Goal: Obtain resource: Download file/media

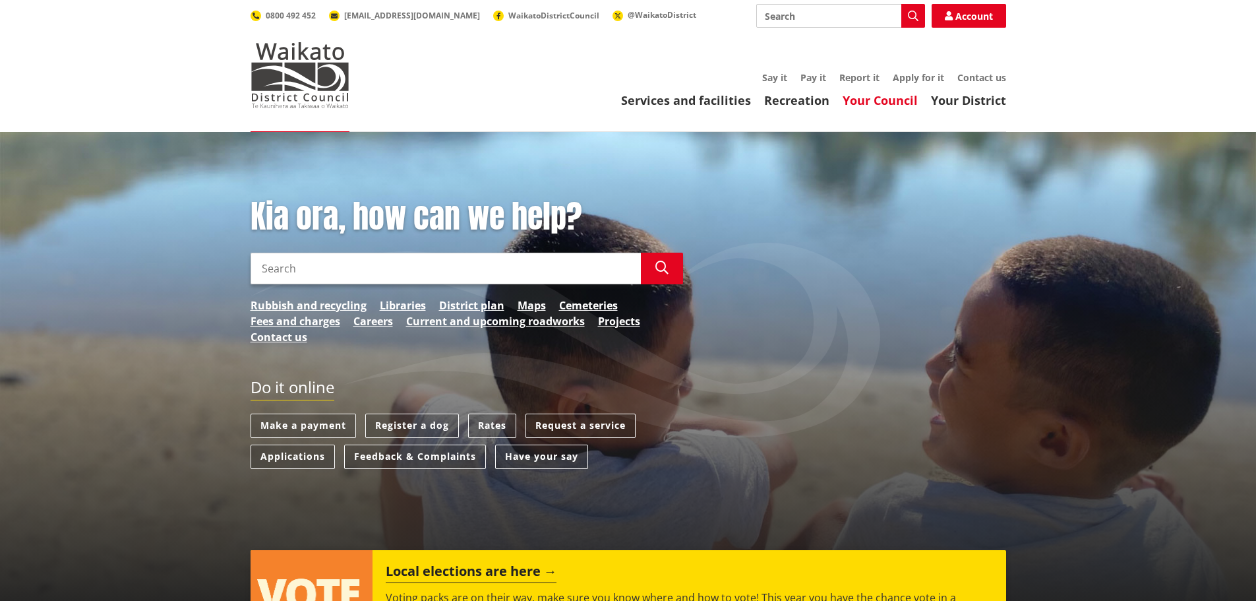
click at [887, 99] on link "Your Council" at bounding box center [880, 100] width 75 height 16
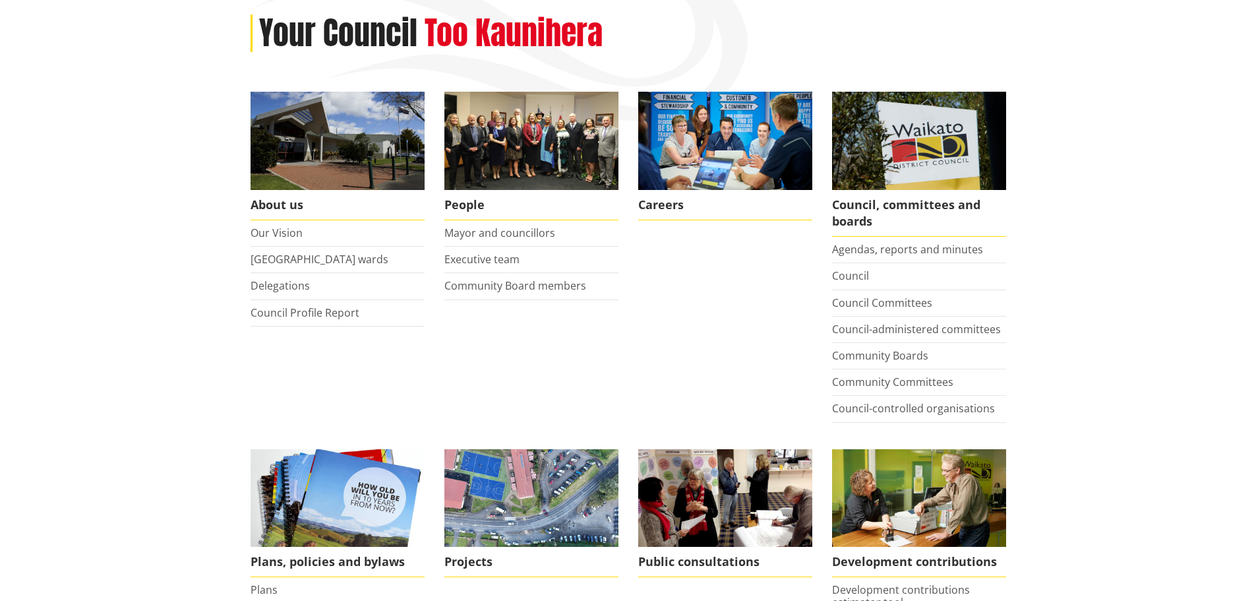
scroll to position [198, 0]
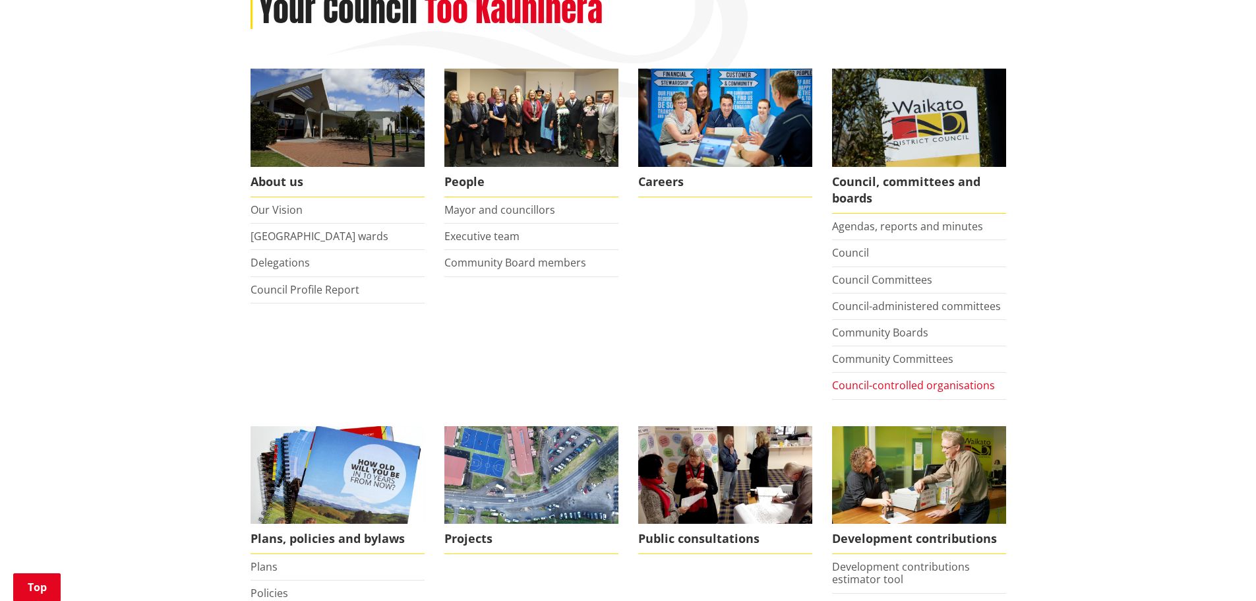
click at [907, 384] on link "Council-controlled organisations" at bounding box center [913, 385] width 163 height 15
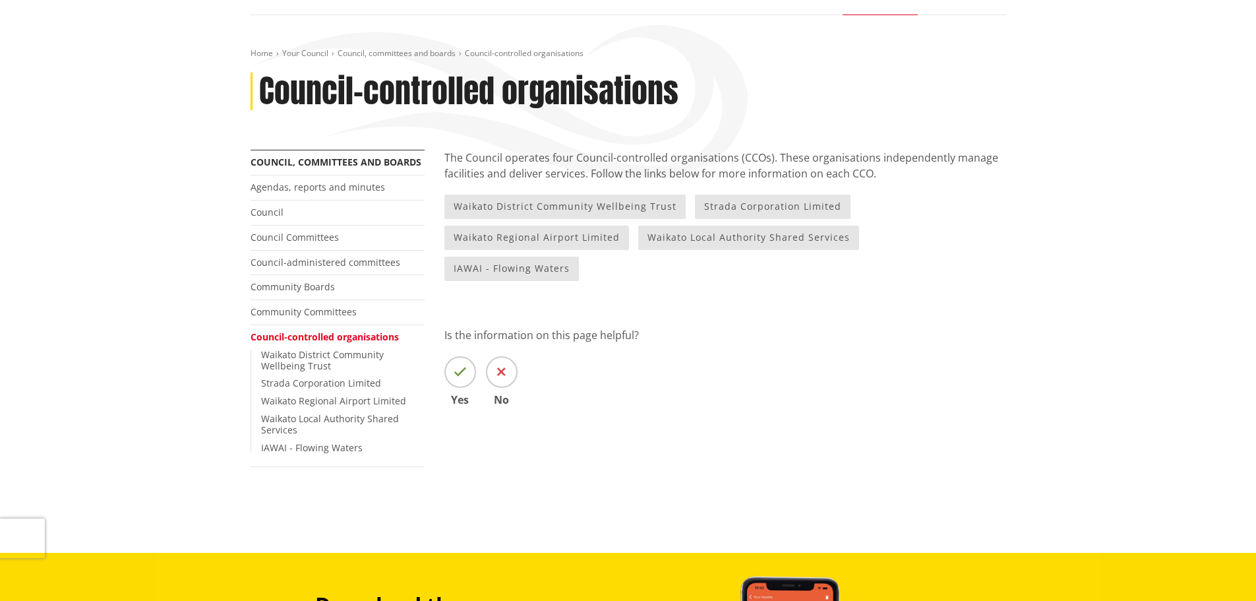
scroll to position [132, 0]
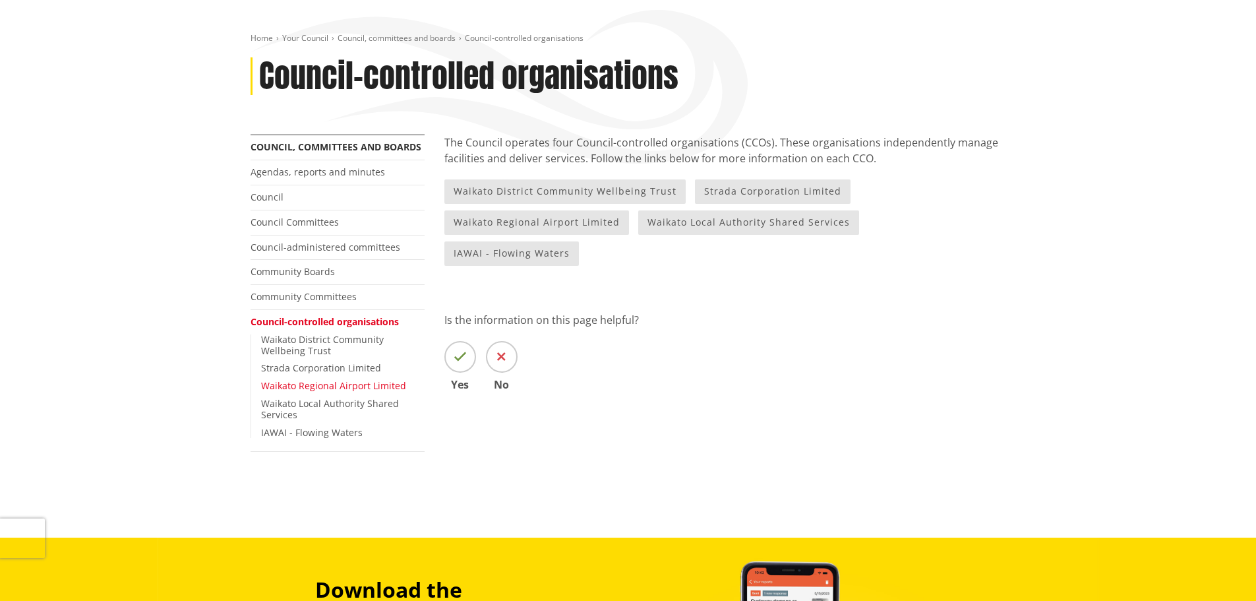
click at [302, 388] on link "Waikato Regional Airport Limited" at bounding box center [333, 385] width 145 height 13
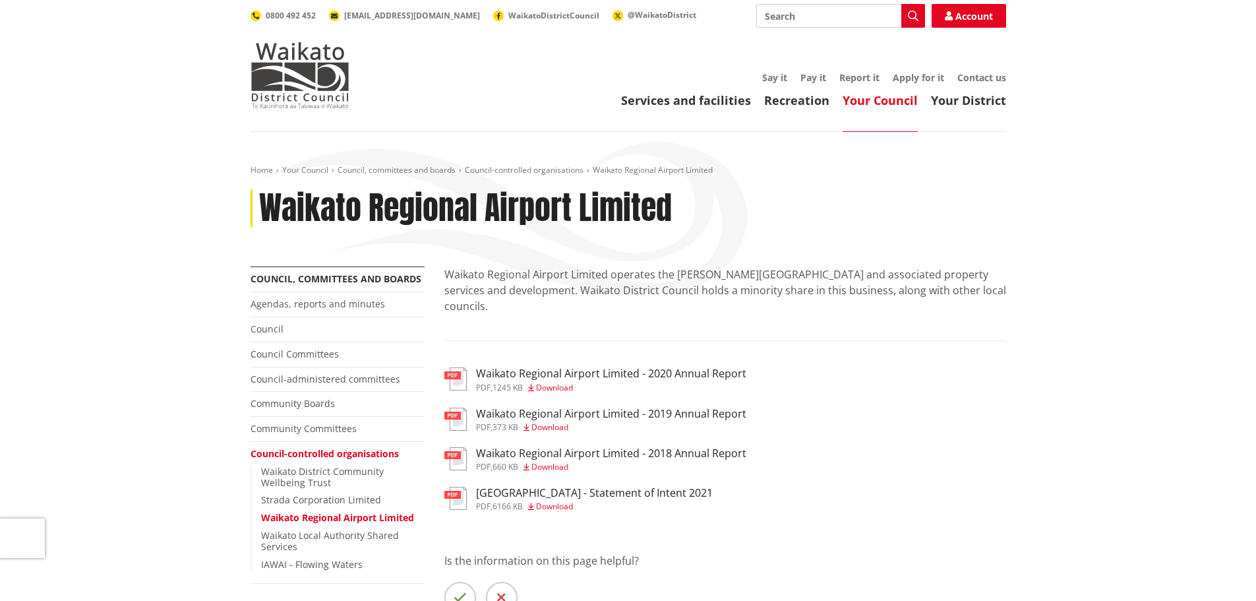
scroll to position [132, 0]
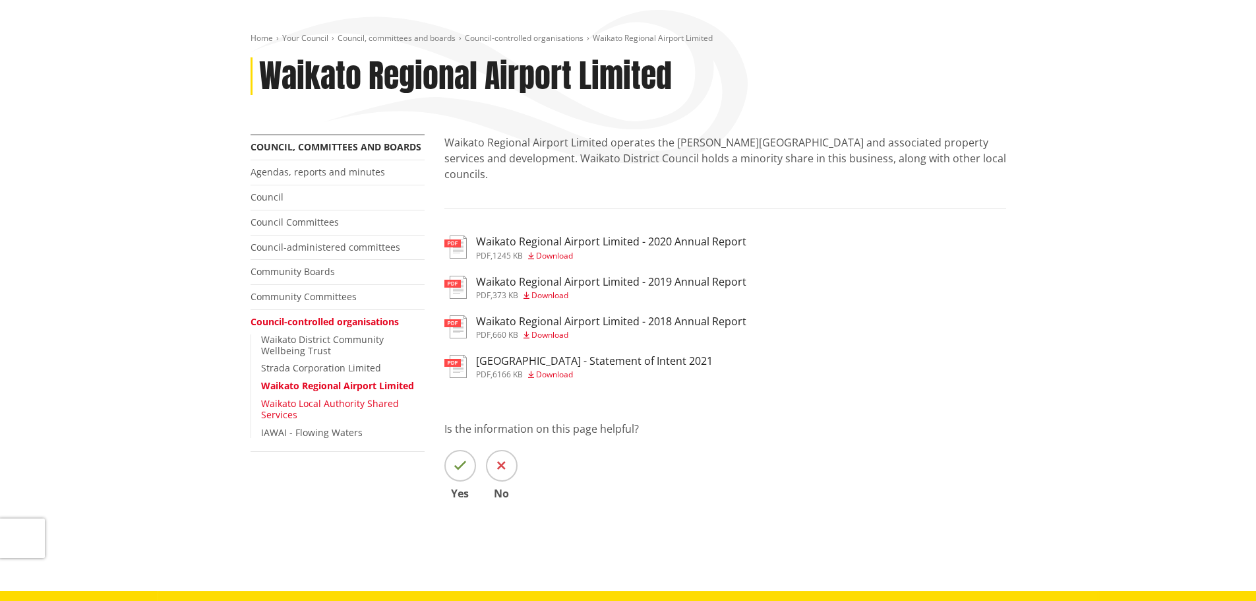
click at [346, 402] on link "Waikato Local Authority Shared Services" at bounding box center [330, 409] width 138 height 24
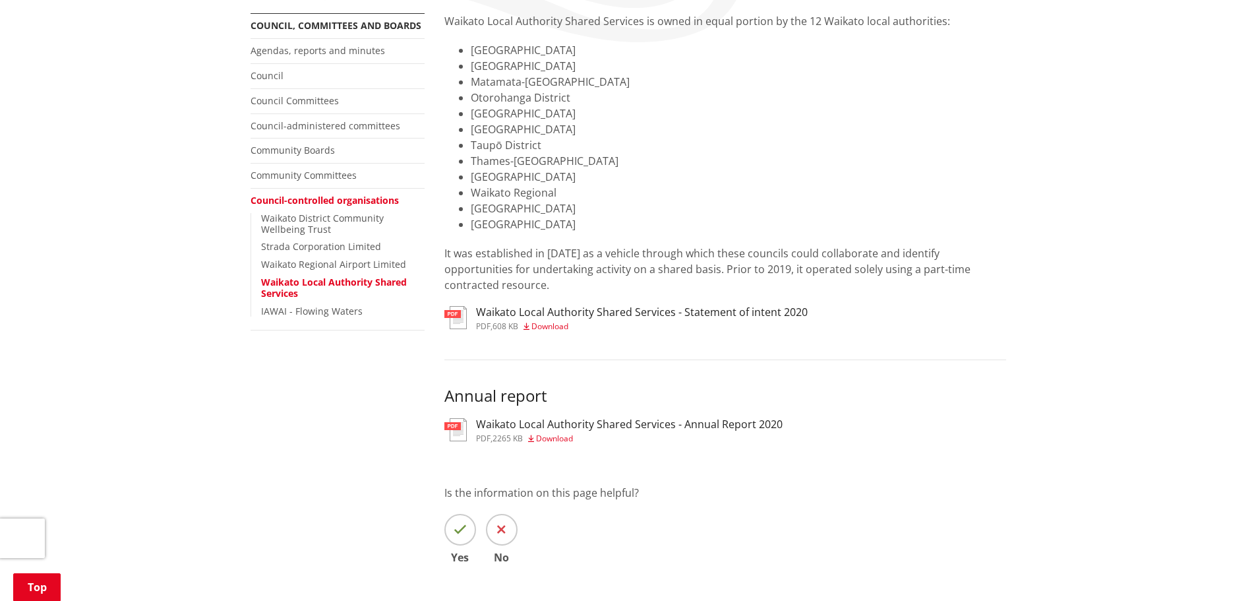
scroll to position [396, 0]
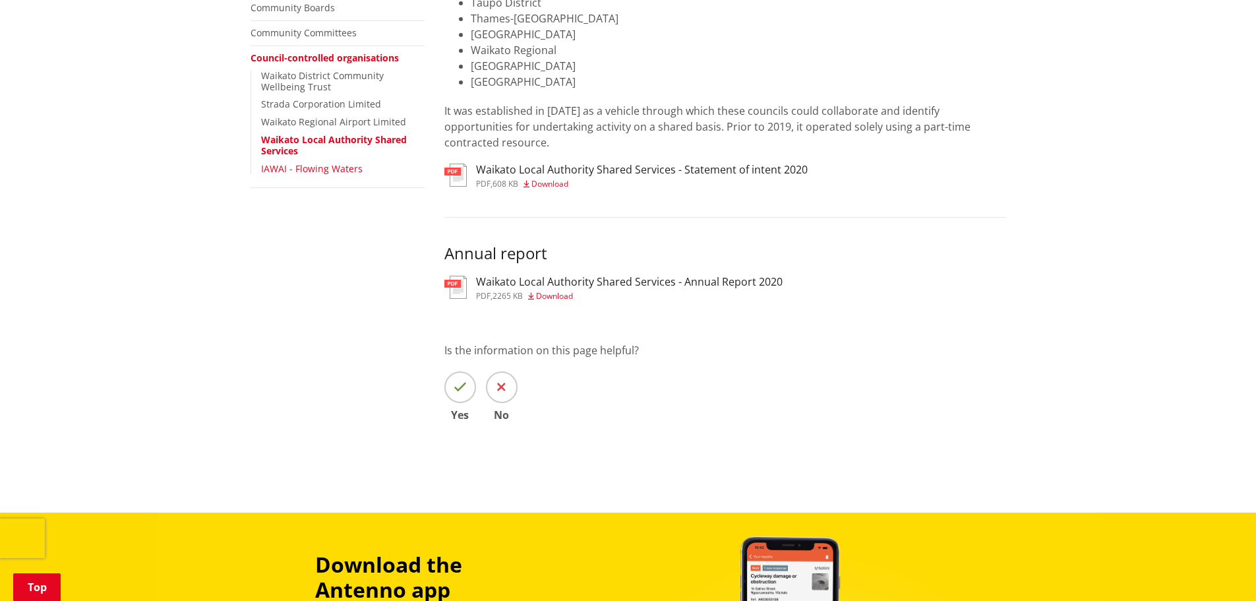
click at [310, 170] on link "IAWAI - Flowing Waters" at bounding box center [312, 168] width 102 height 13
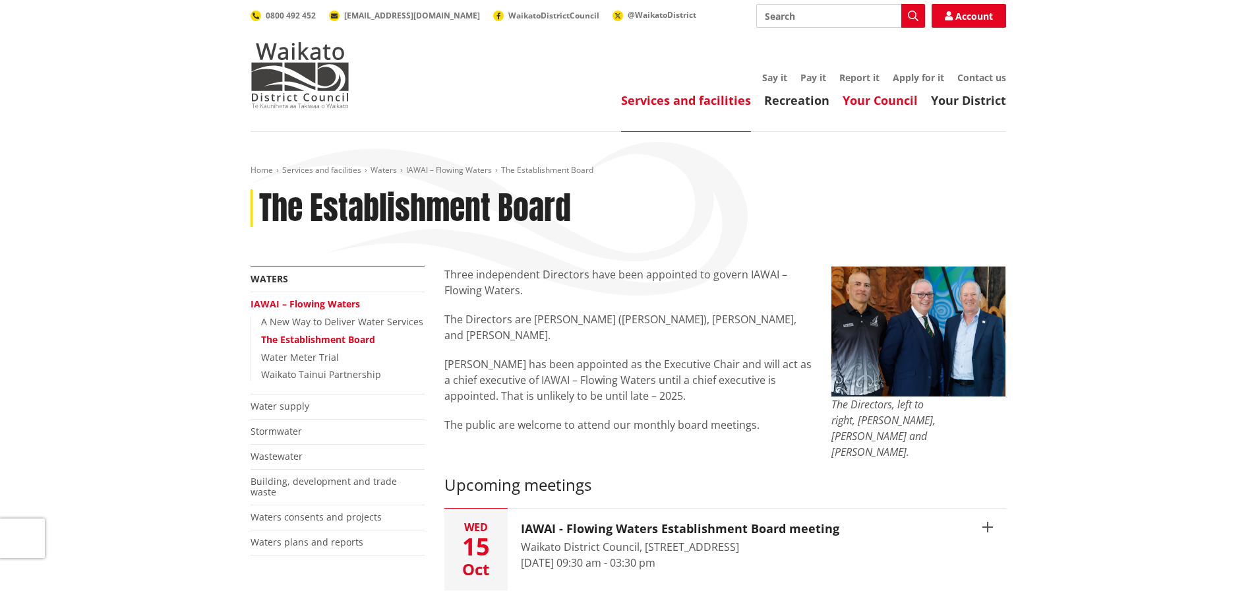
click at [890, 99] on link "Your Council" at bounding box center [880, 100] width 75 height 16
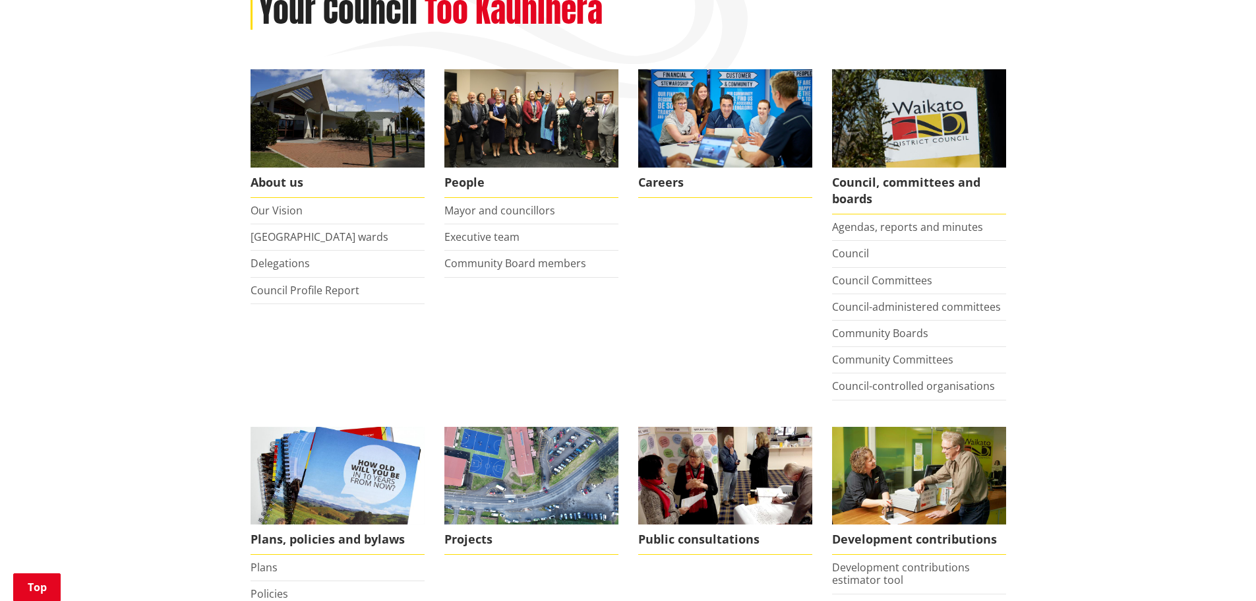
scroll to position [198, 0]
click at [892, 385] on link "Council-controlled organisations" at bounding box center [913, 385] width 163 height 15
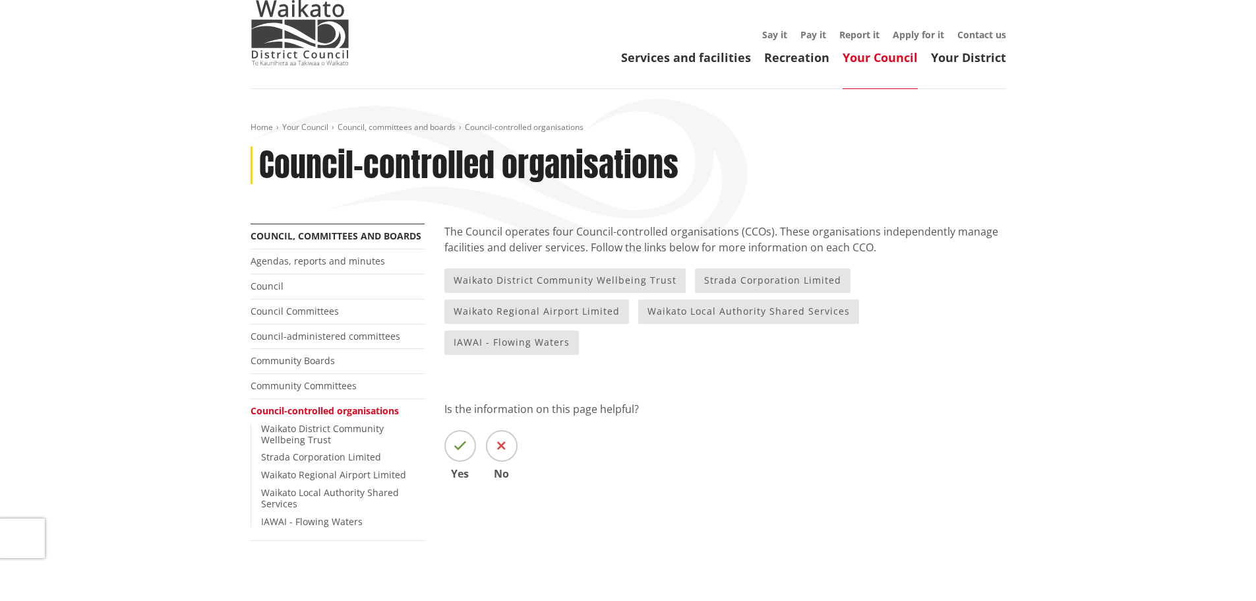
scroll to position [66, 0]
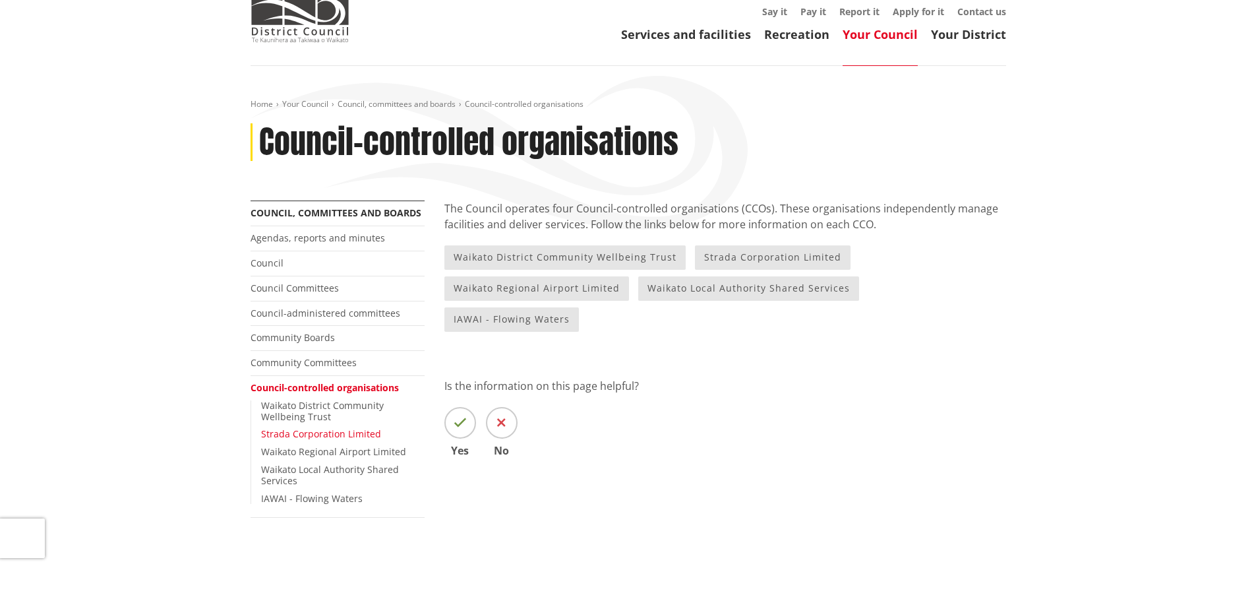
click at [301, 433] on link "Strada Corporation Limited" at bounding box center [321, 433] width 120 height 13
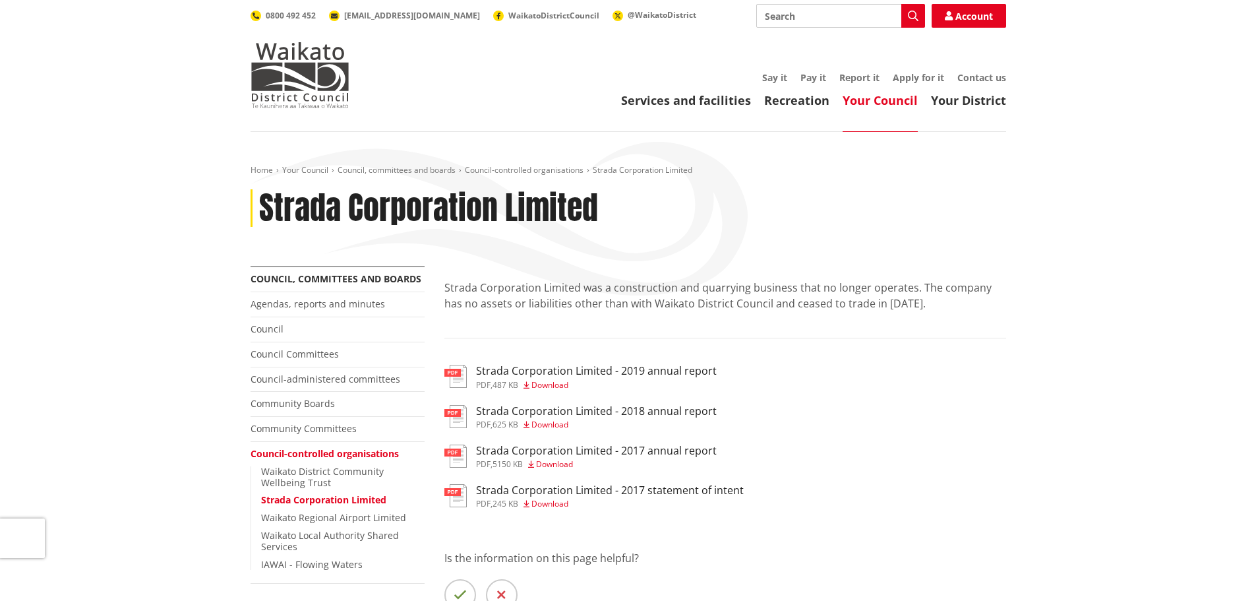
click at [359, 523] on link "Waikato Regional Airport Limited" at bounding box center [333, 517] width 145 height 13
click at [354, 518] on link "Waikato Regional Airport Limited" at bounding box center [333, 517] width 145 height 13
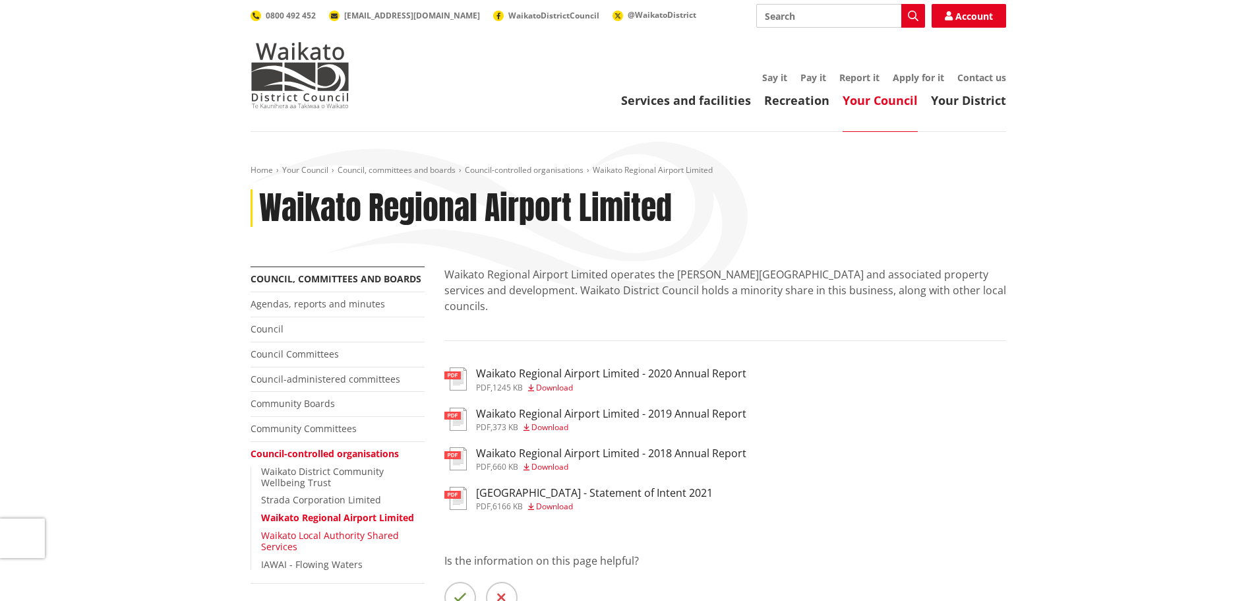
click at [272, 541] on link "Waikato Local Authority Shared Services" at bounding box center [330, 541] width 138 height 24
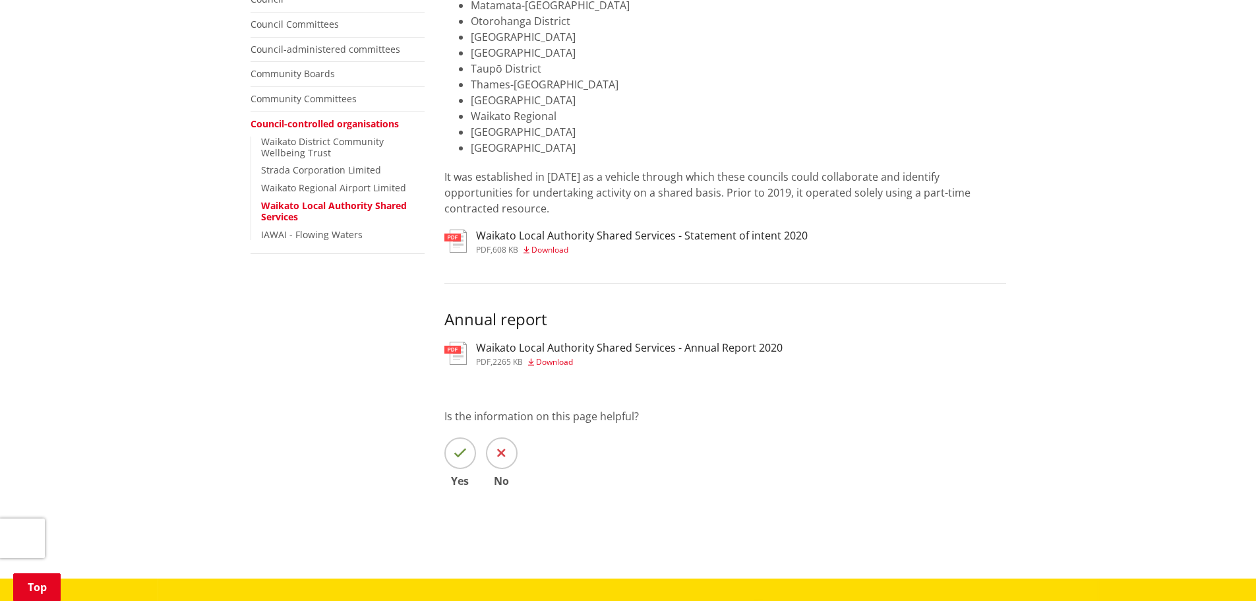
scroll to position [264, 0]
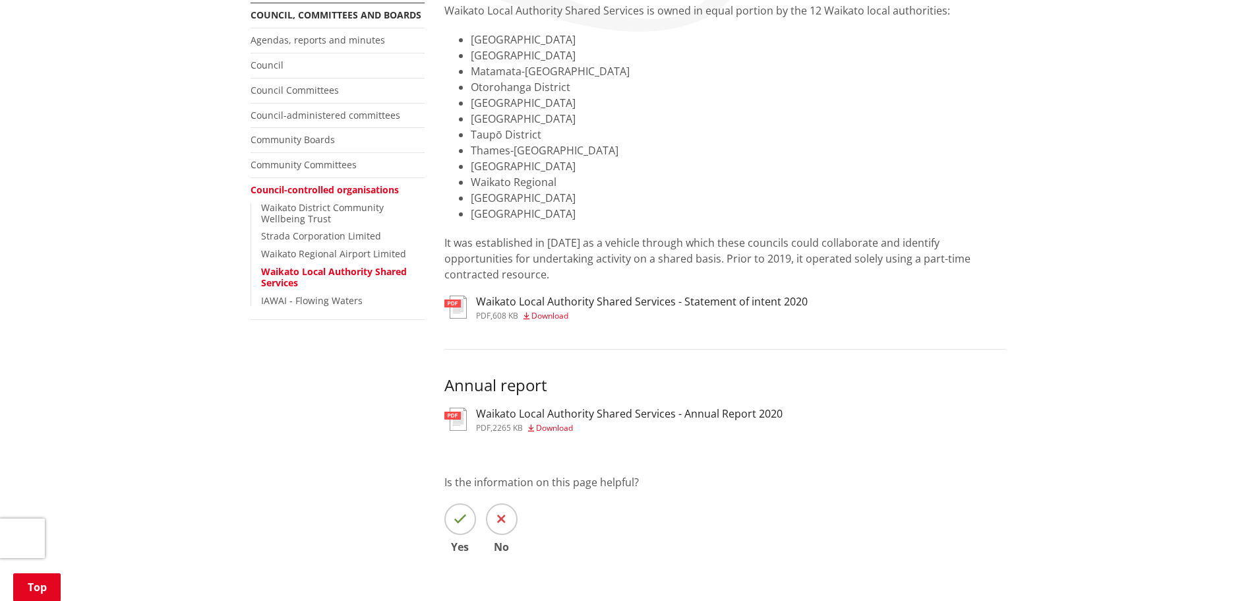
click at [1022, 421] on div "Home Your Council Council, committees and boards Council-controlled organisatio…" at bounding box center [628, 256] width 1256 height 776
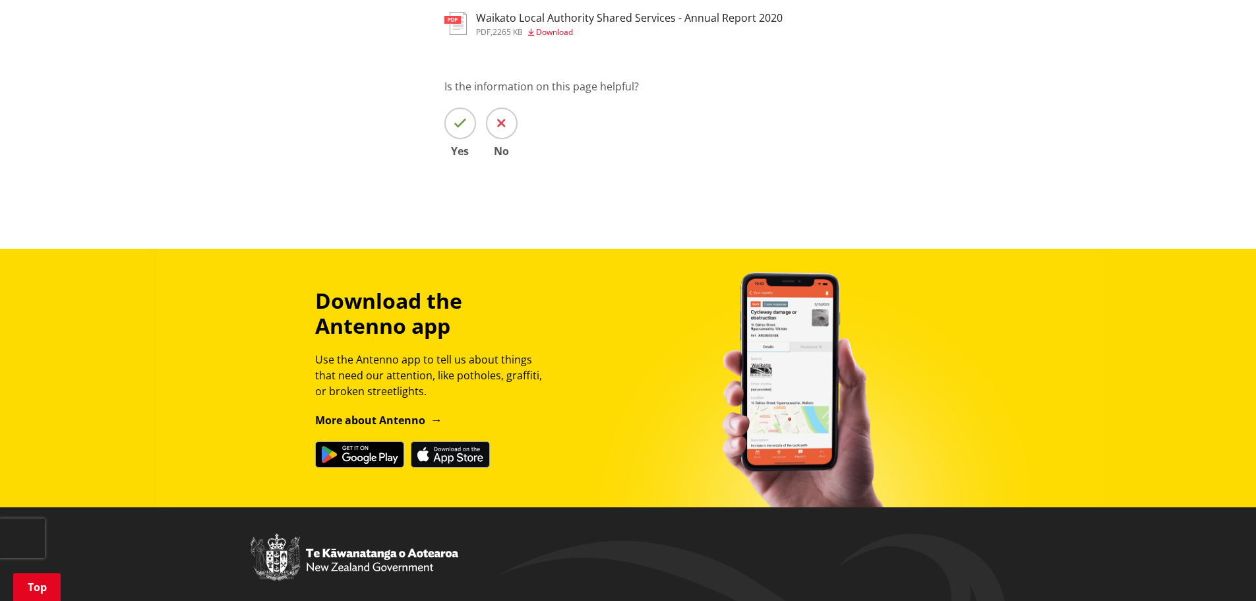
scroll to position [396, 0]
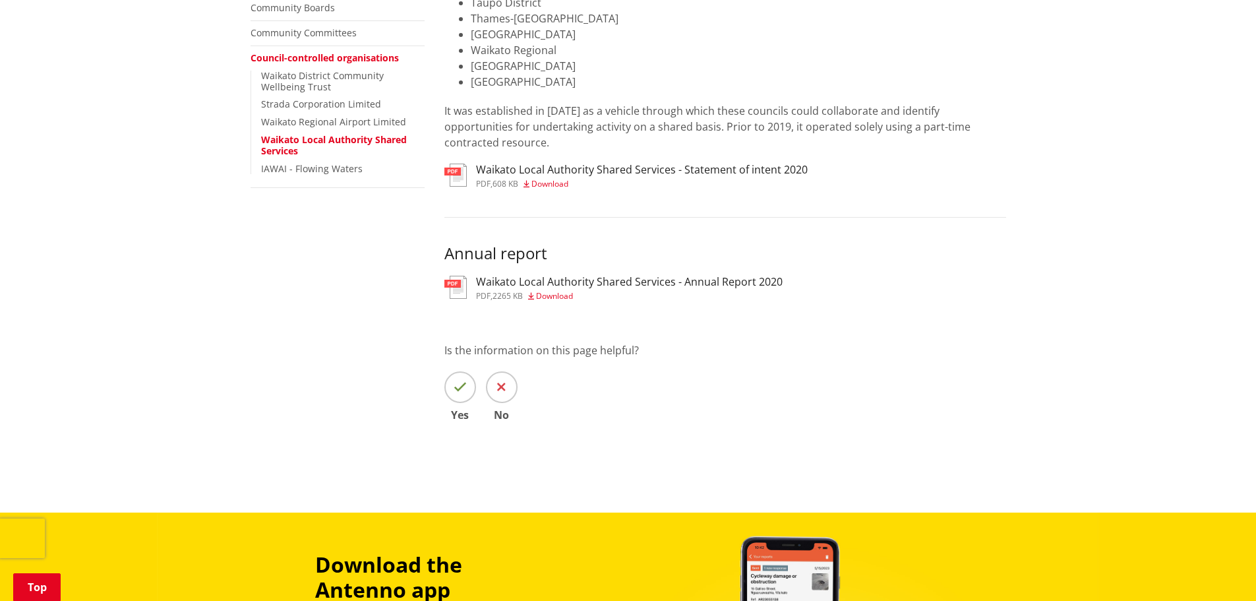
click at [554, 290] on span "Download" at bounding box center [554, 295] width 37 height 11
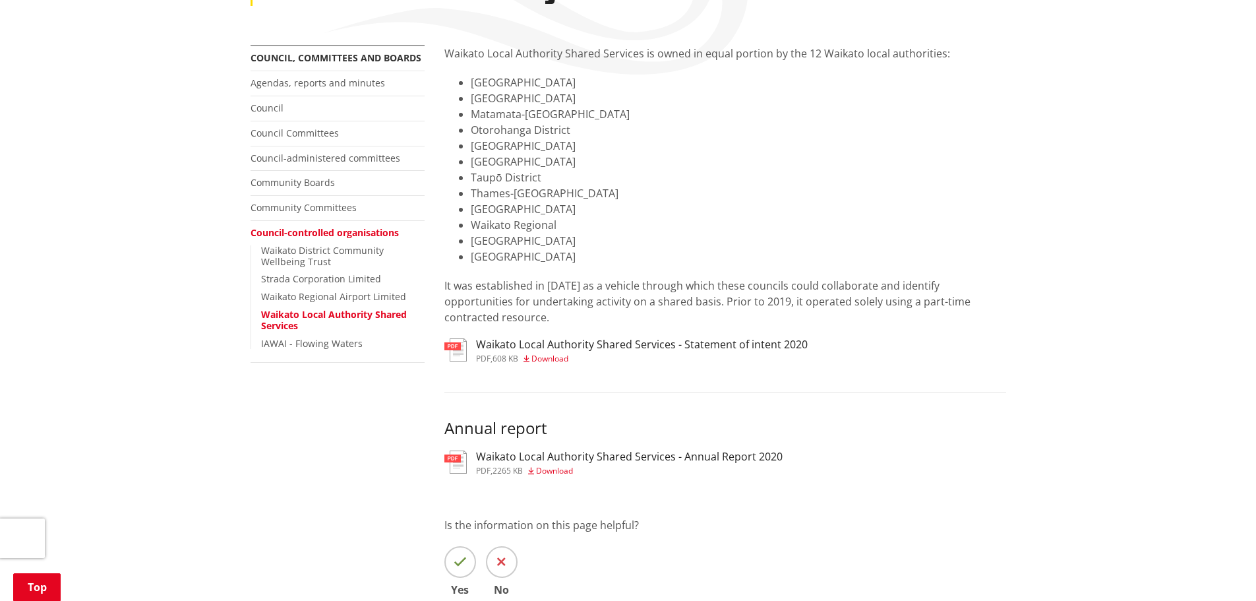
scroll to position [198, 0]
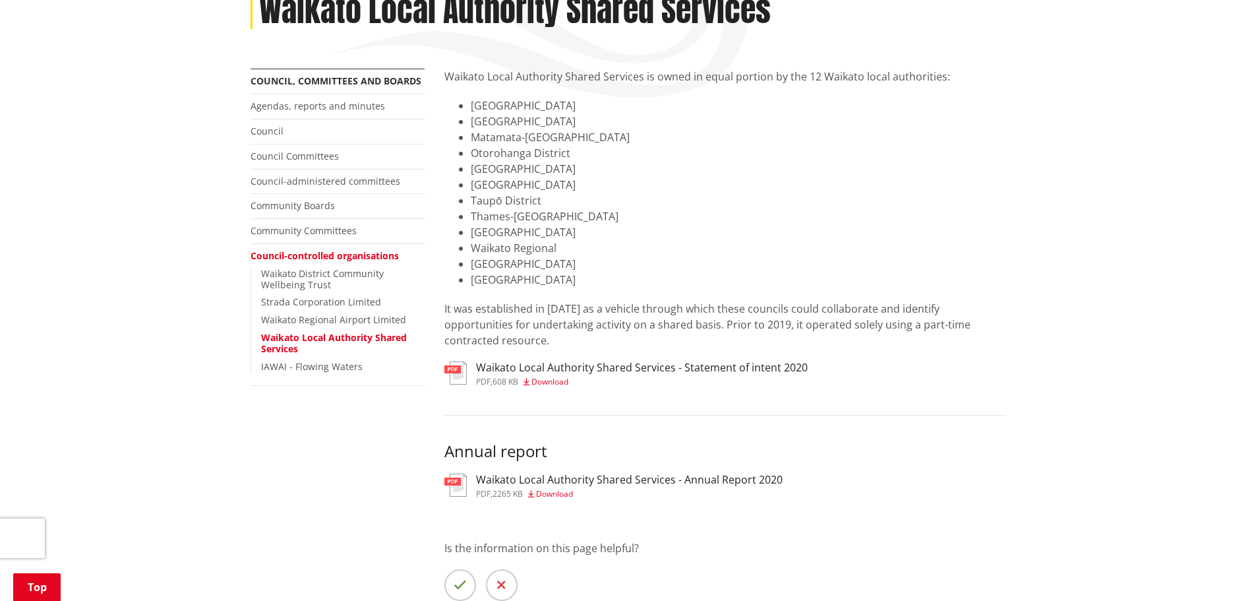
click at [305, 339] on link "Waikato Local Authority Shared Services" at bounding box center [334, 343] width 146 height 24
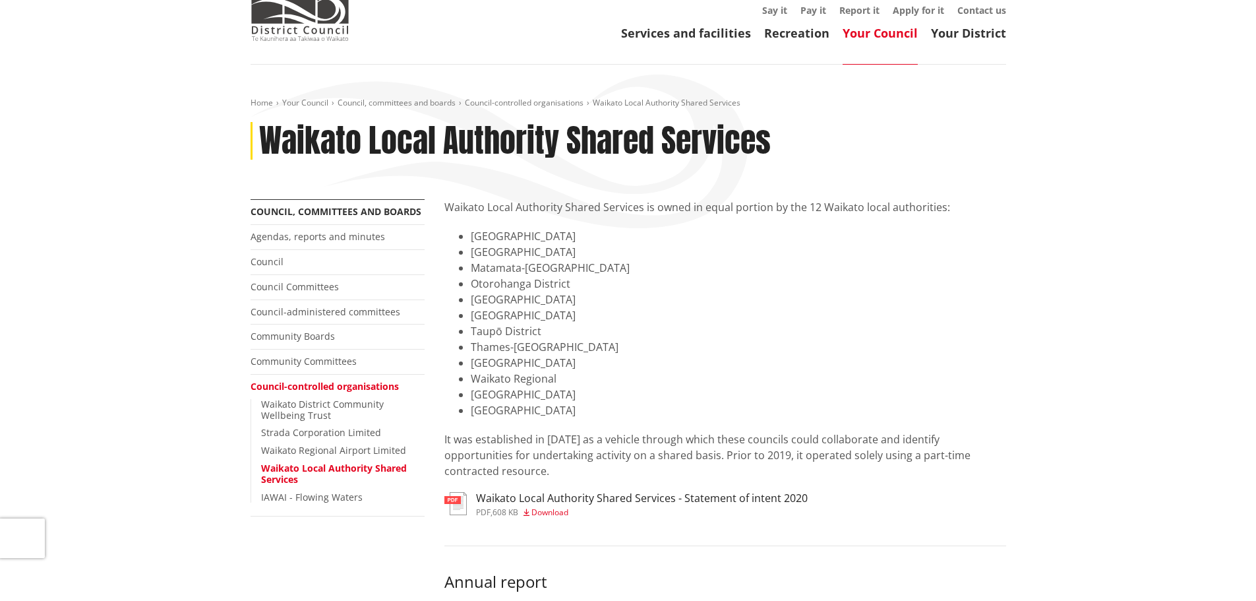
scroll to position [66, 0]
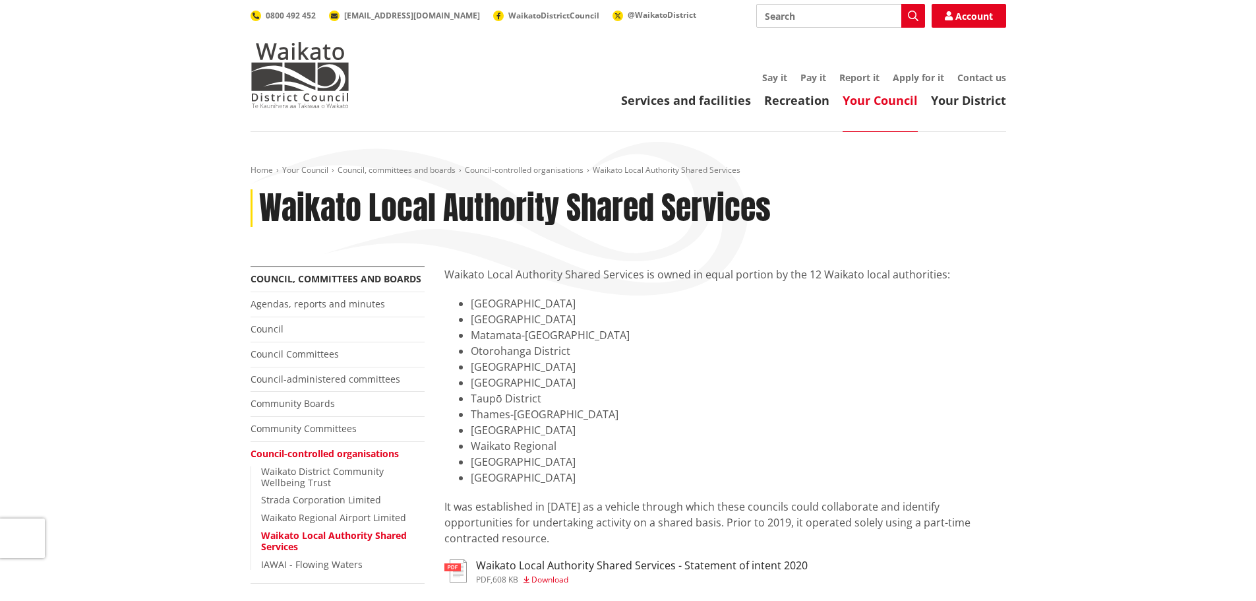
click at [500, 77] on ul "Say it Pay it Report it Apply for it Contact us" at bounding box center [691, 78] width 630 height 11
click at [723, 343] on li "Otorohanga District" at bounding box center [739, 351] width 536 height 16
